Goal: Transaction & Acquisition: Purchase product/service

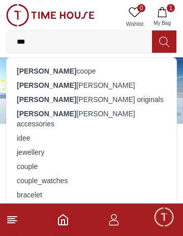
type input "***"
click at [80, 90] on div "[PERSON_NAME]" at bounding box center [91, 85] width 157 height 14
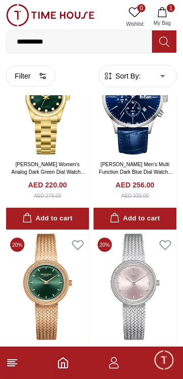
scroll to position [2712, 0]
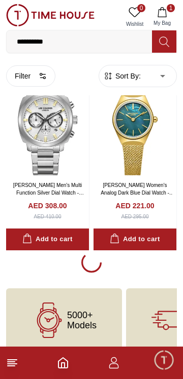
scroll to position [5640, 0]
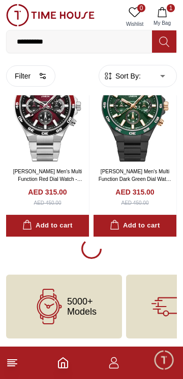
scroll to position [7422, 0]
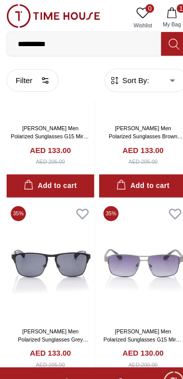
scroll to position [9015, 0]
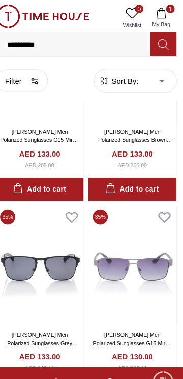
click at [161, 19] on button "1 My Bag" at bounding box center [161, 17] width 29 height 26
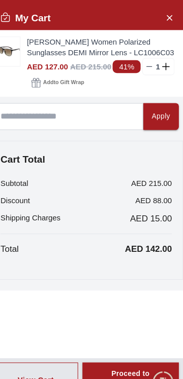
click at [165, 17] on icon "Close Account" at bounding box center [169, 16] width 8 height 13
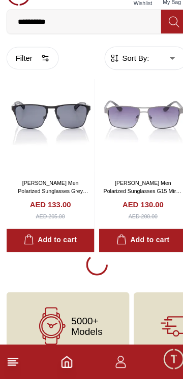
scroll to position [9347, 0]
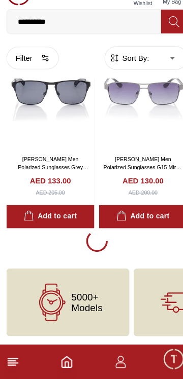
scroll to position [9491, 0]
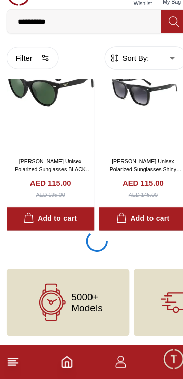
scroll to position [13459, 0]
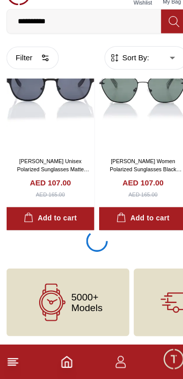
scroll to position [15379, 0]
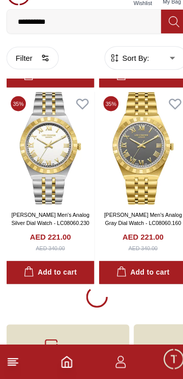
scroll to position [18716, 0]
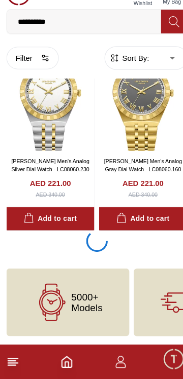
scroll to position [19222, 0]
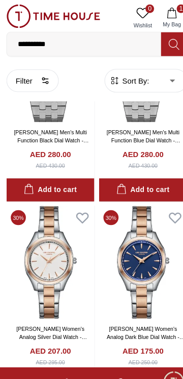
scroll to position [19880, 0]
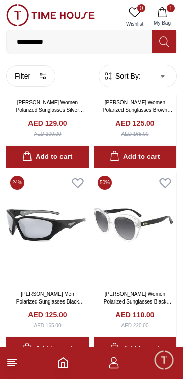
scroll to position [10264, 0]
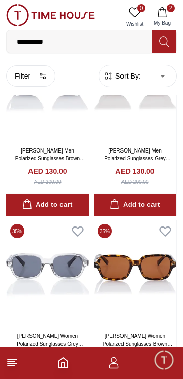
scroll to position [14166, 0]
